Goal: Information Seeking & Learning: Learn about a topic

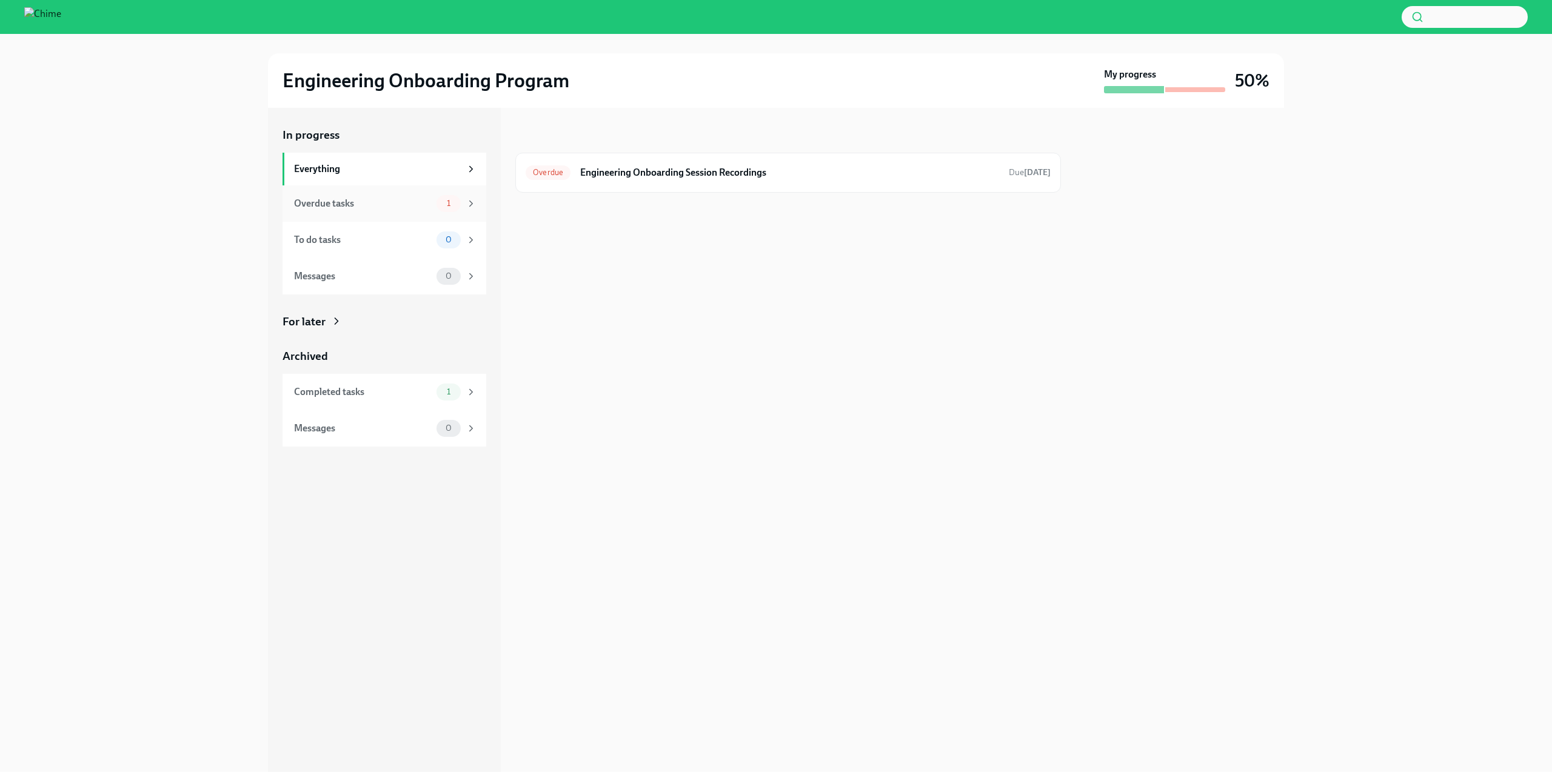
click at [387, 207] on div "Overdue tasks" at bounding box center [363, 203] width 138 height 13
click at [638, 174] on h6 "Engineering Onboarding Session Recordings" at bounding box center [789, 172] width 419 height 13
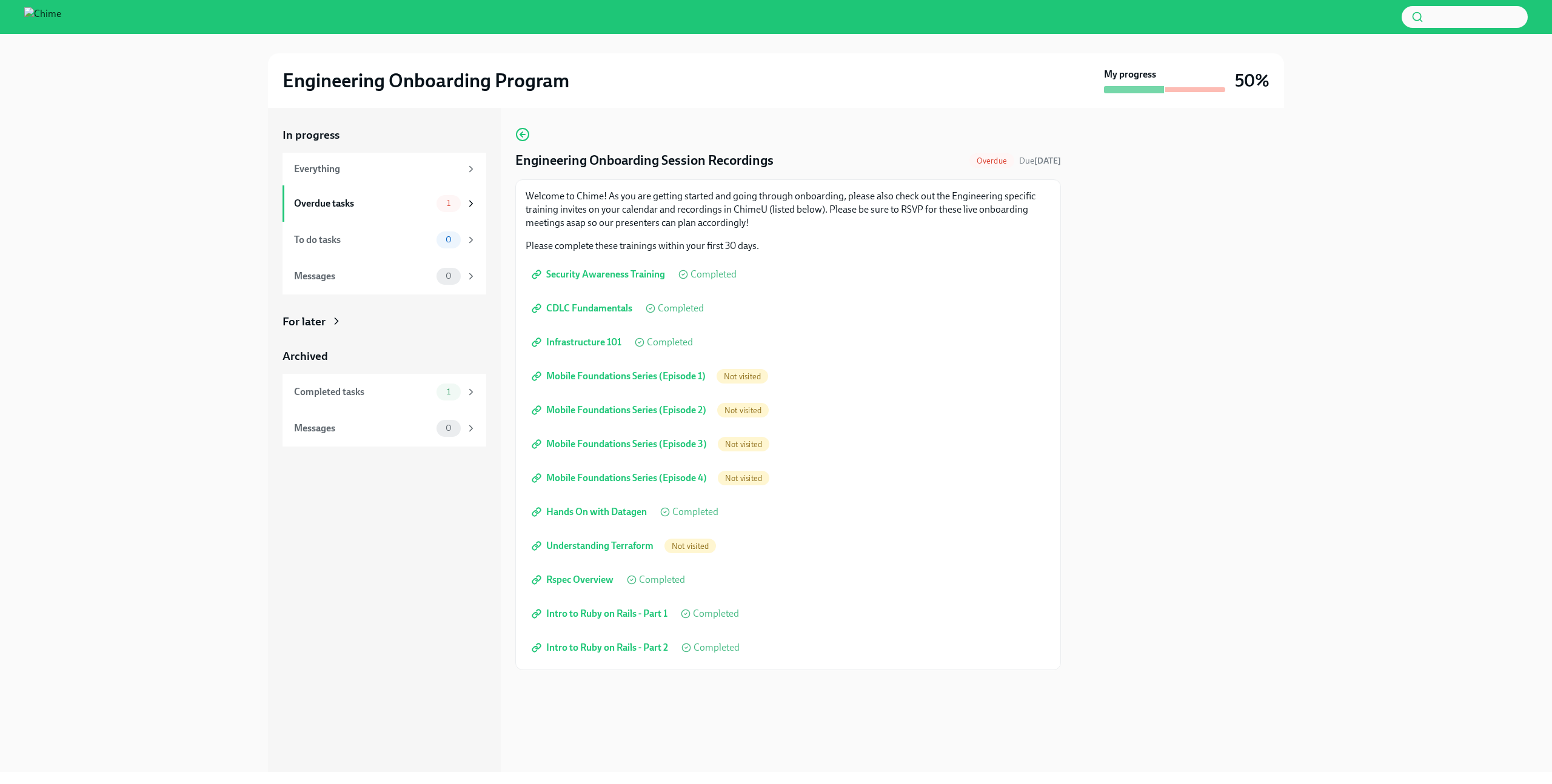
click at [681, 383] on link "Mobile Foundations Series (Episode 1)" at bounding box center [620, 376] width 189 height 24
click at [789, 505] on div "Hands On with Datagen Completed" at bounding box center [788, 512] width 525 height 24
click at [627, 544] on span "Understanding Terraform" at bounding box center [593, 545] width 120 height 12
click at [852, 455] on div "Mobile Foundations Series (Episode 3) Not visited" at bounding box center [788, 444] width 525 height 24
click at [685, 411] on span "Mobile Foundations Series (Episode 2)" at bounding box center [620, 410] width 172 height 12
